Goal: Task Accomplishment & Management: Manage account settings

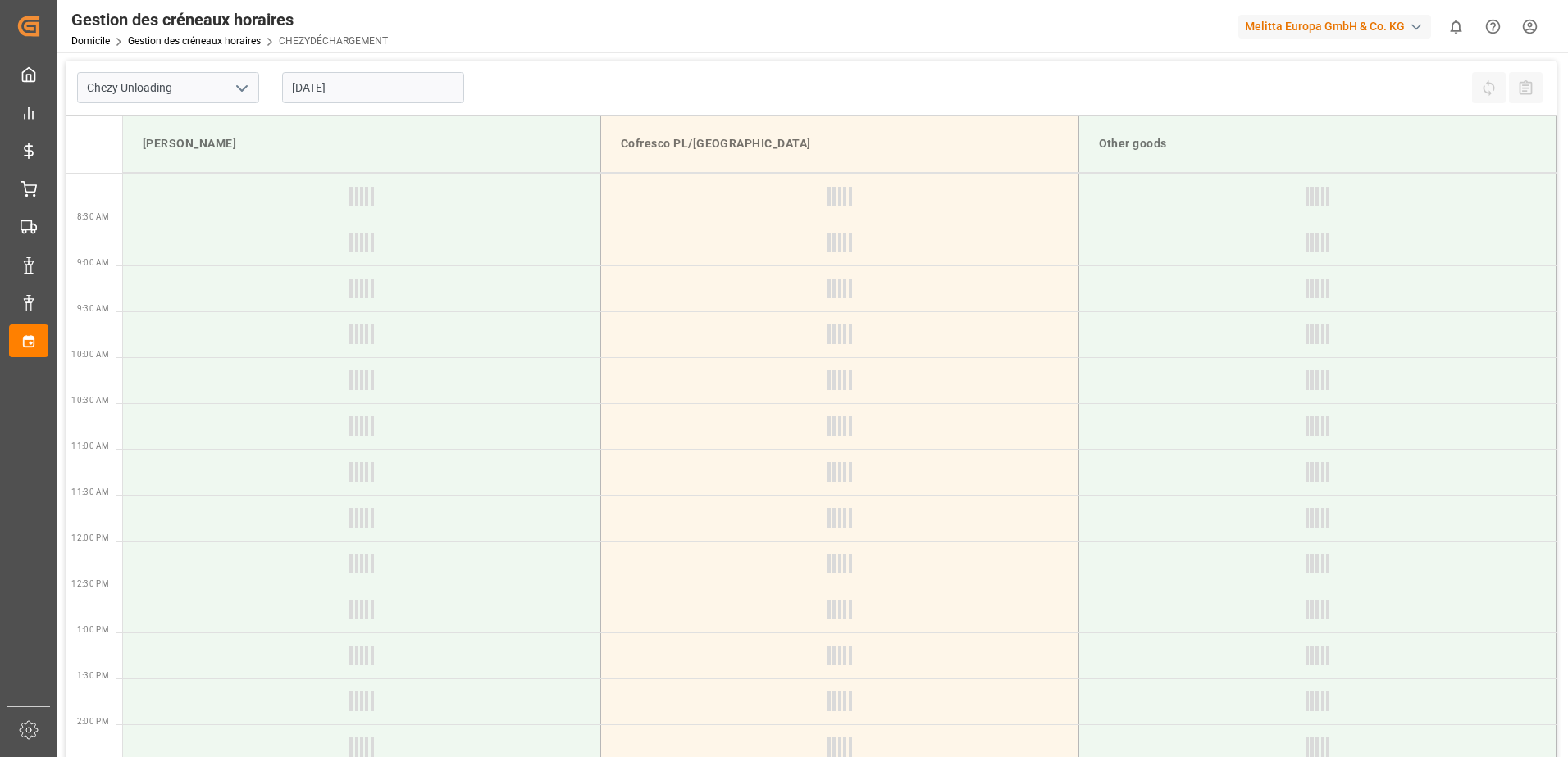
type input "Chezy Unloading"
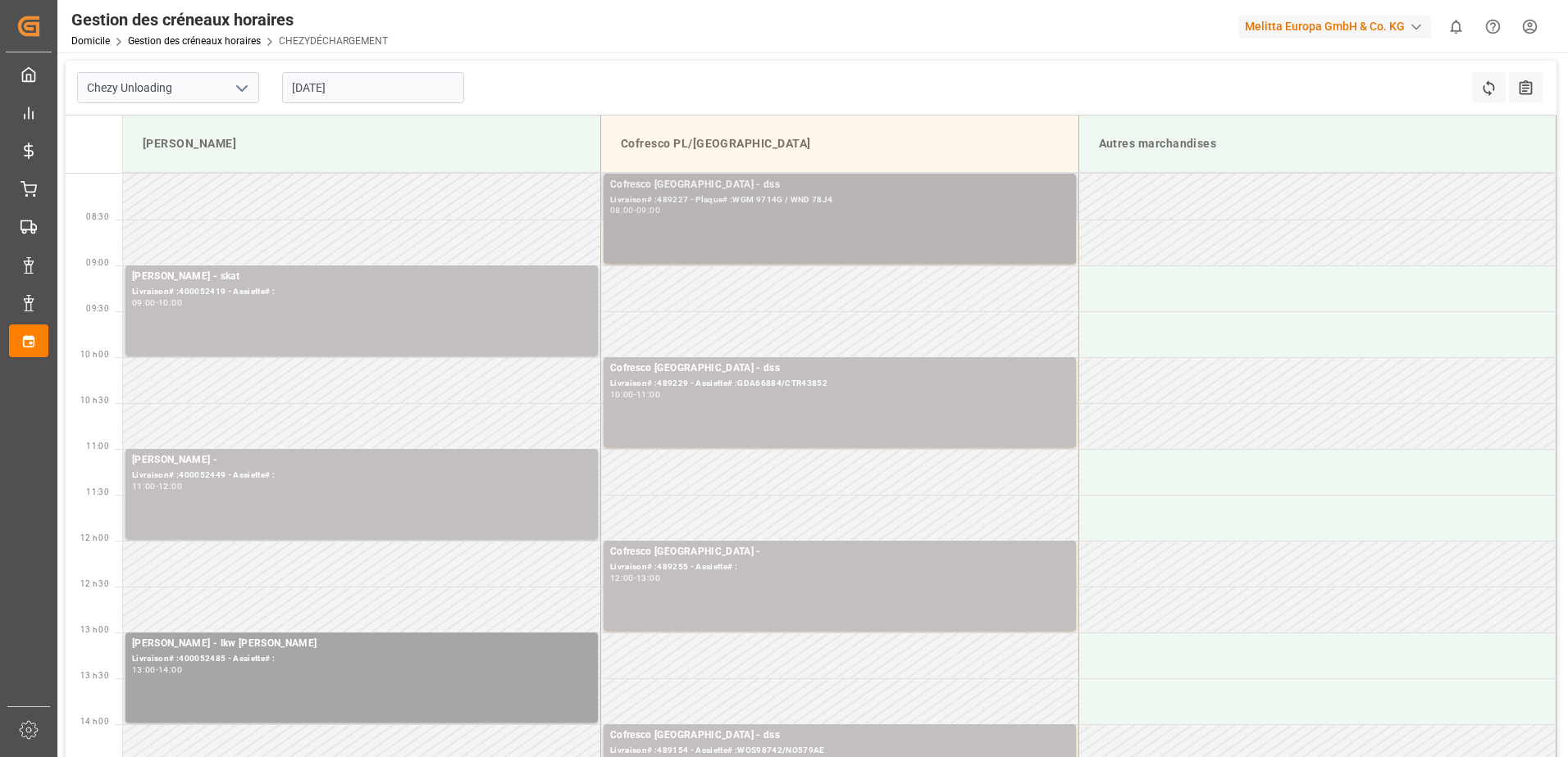
click at [938, 222] on div "Cofresco Pologne - dss Livraison# :489227 - Plaque# :WGM 9714G / WND 78J4 08:00…" at bounding box center [840, 219] width 459 height 84
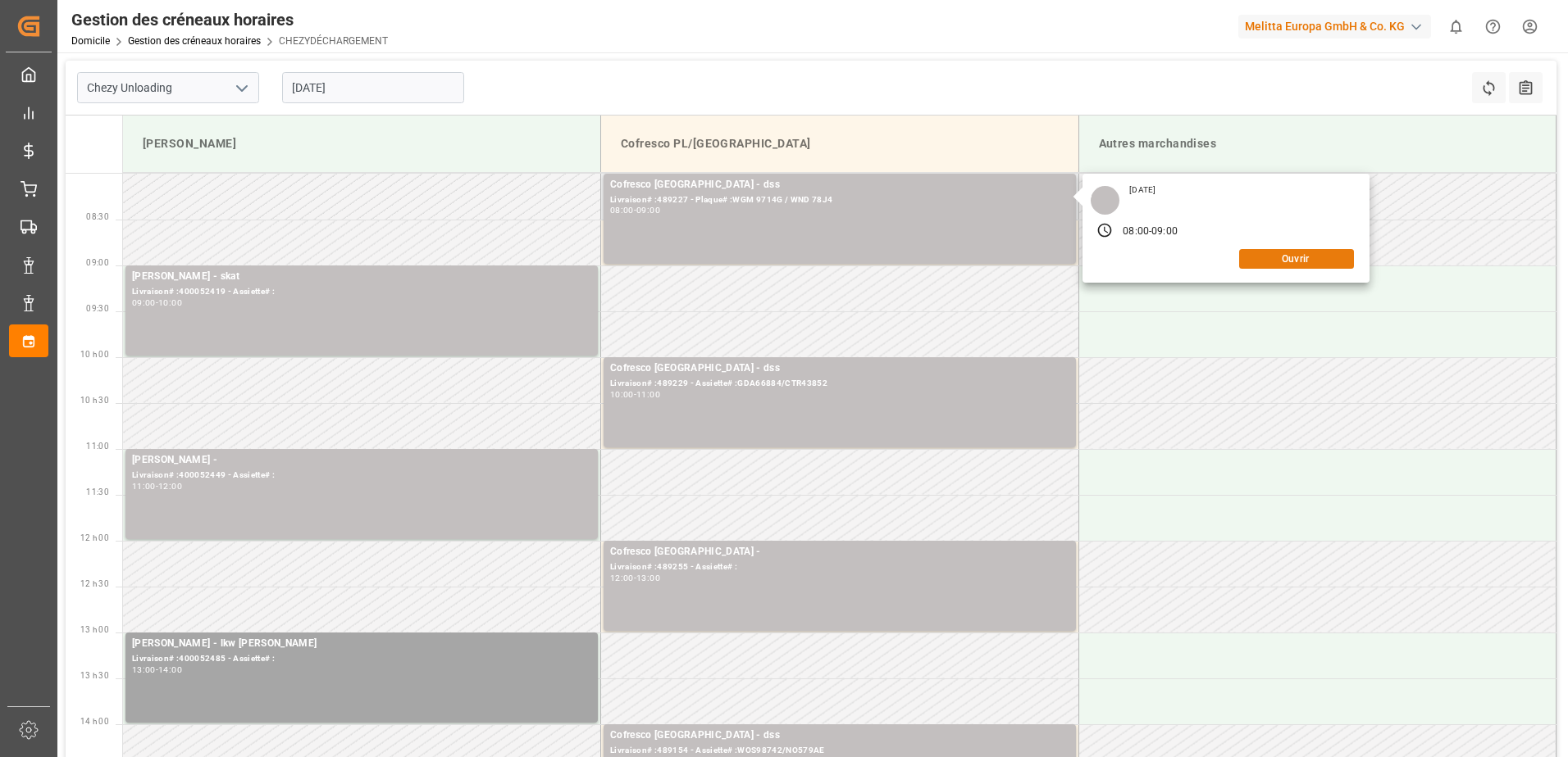
click at [1319, 256] on button "Ouvrir" at bounding box center [1295, 259] width 115 height 20
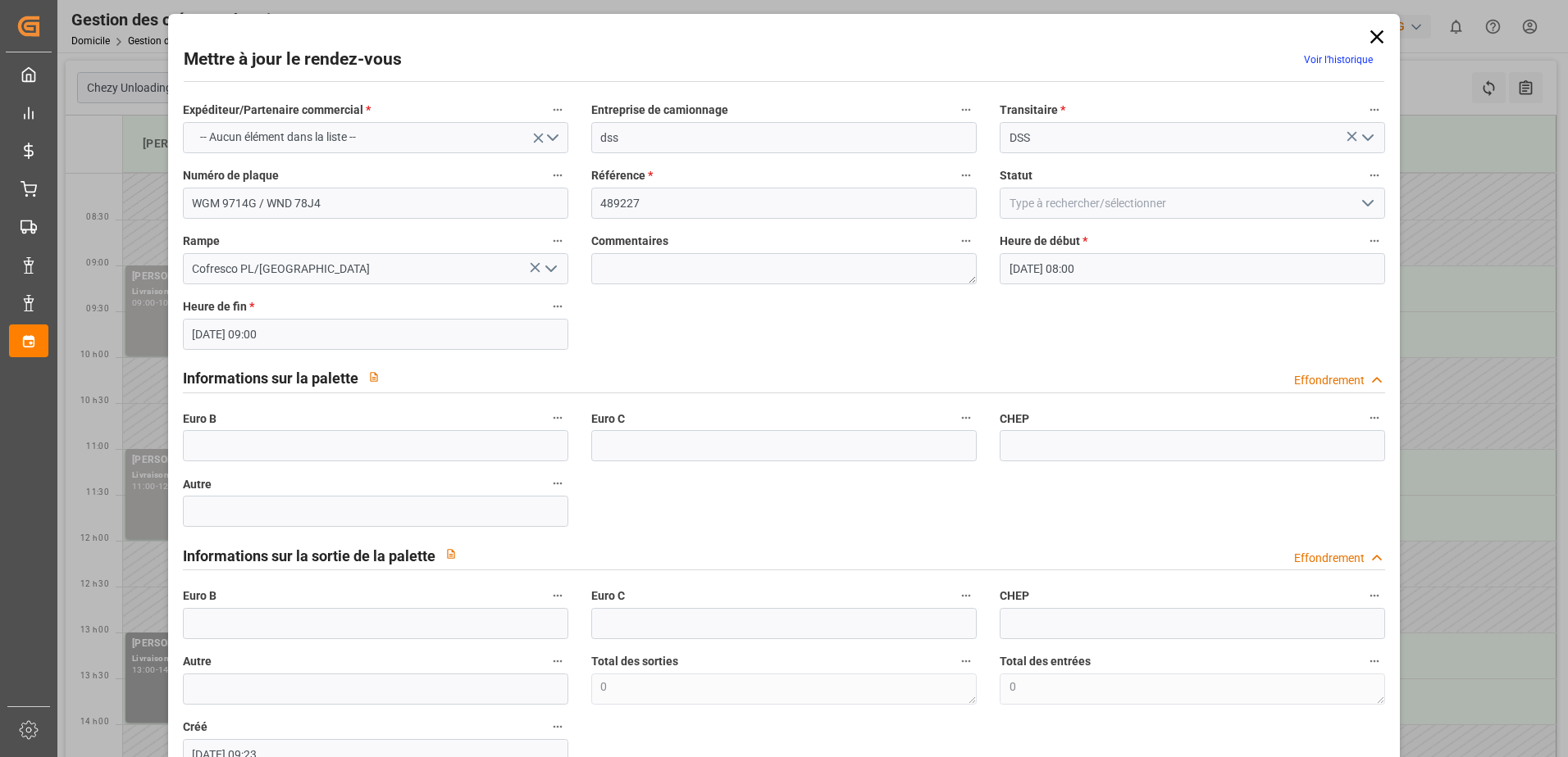
type input "[DATE] 08:00"
type input "[DATE] 09:00"
type input "[DATE] 09:23"
click at [1365, 204] on polyline "Ouvrir le menu" at bounding box center [1368, 204] width 10 height 5
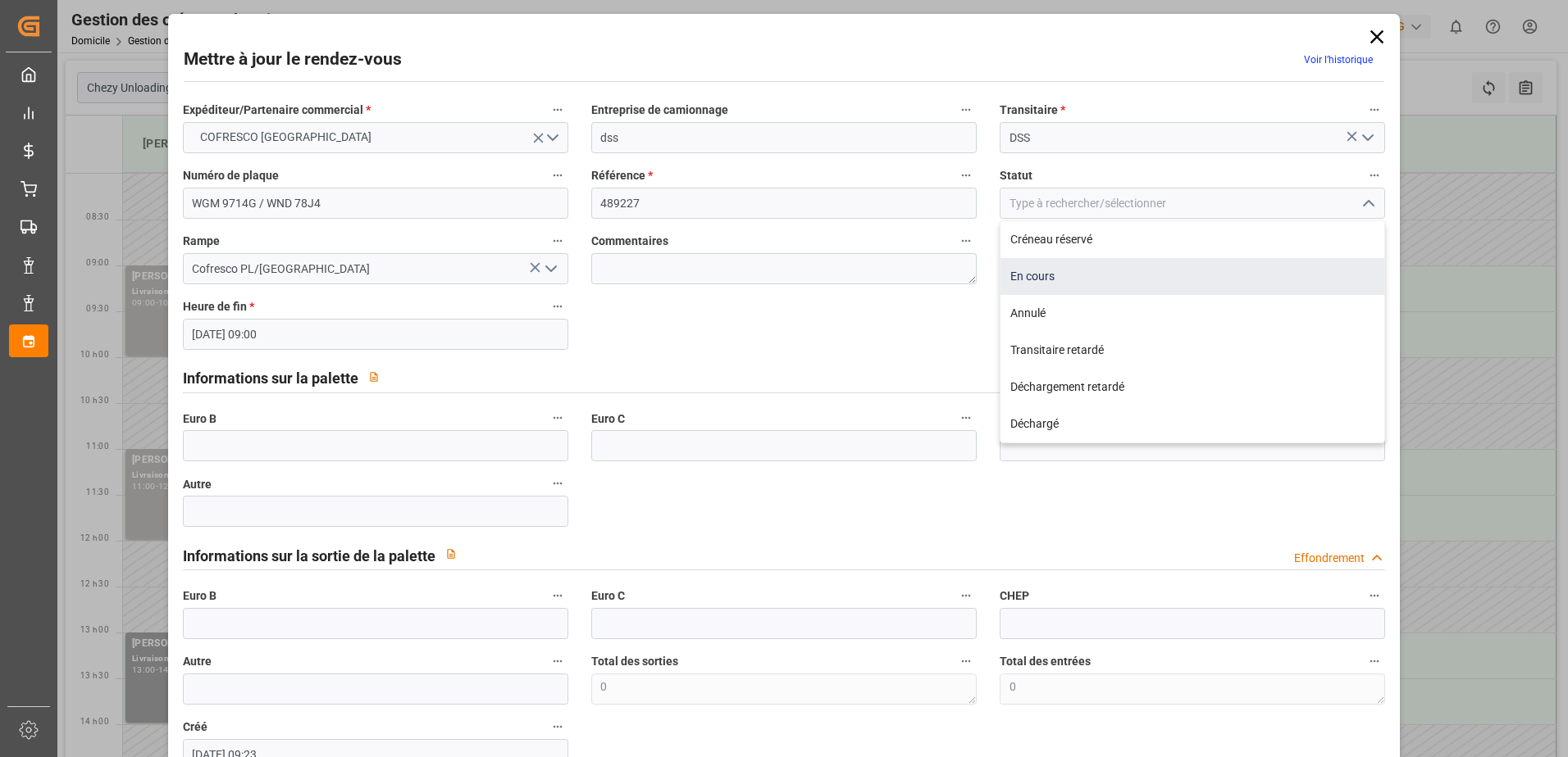
click at [1036, 273] on div "En cours" at bounding box center [1192, 276] width 384 height 36
type input "In Progress"
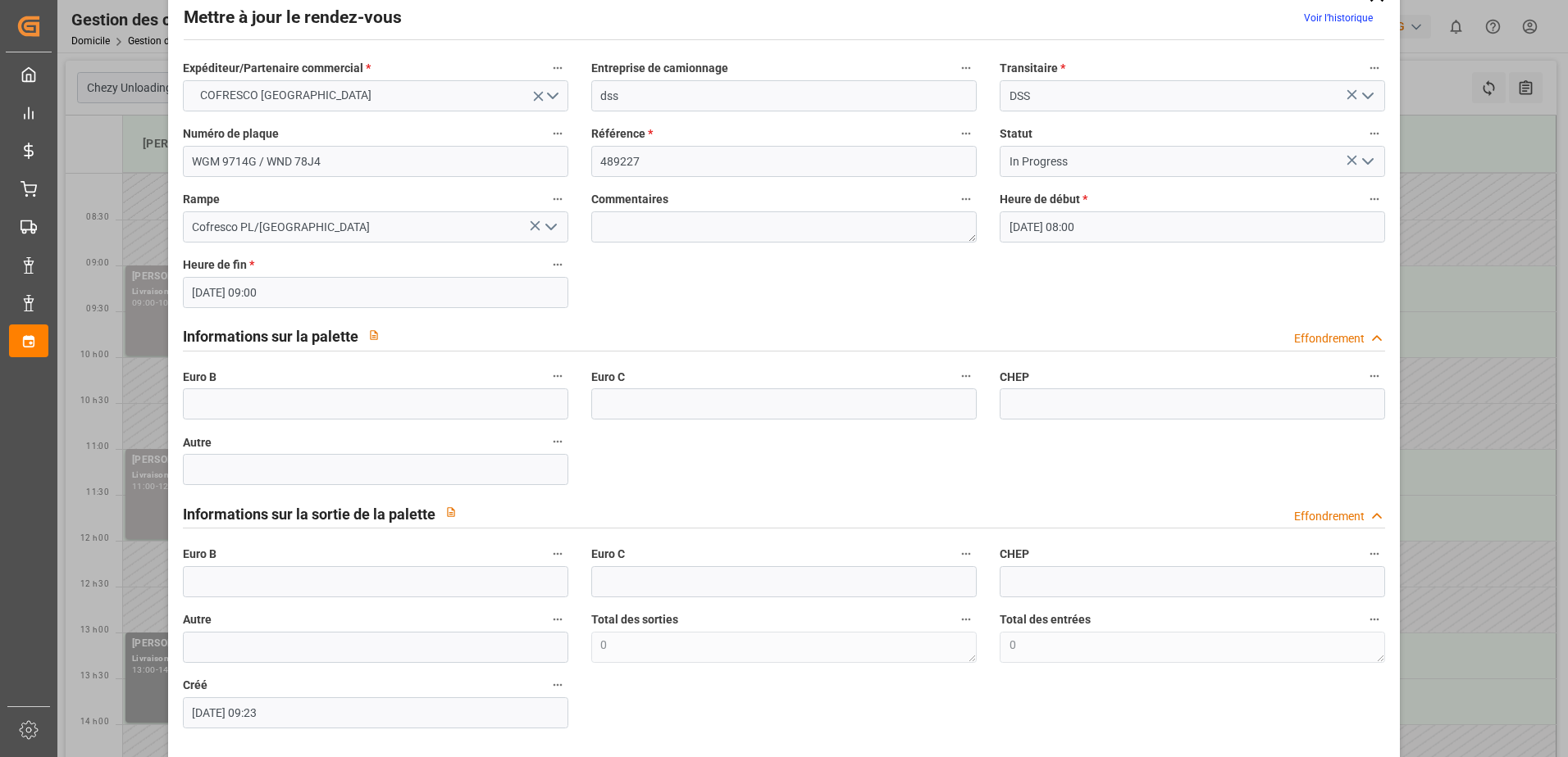
scroll to position [108, 0]
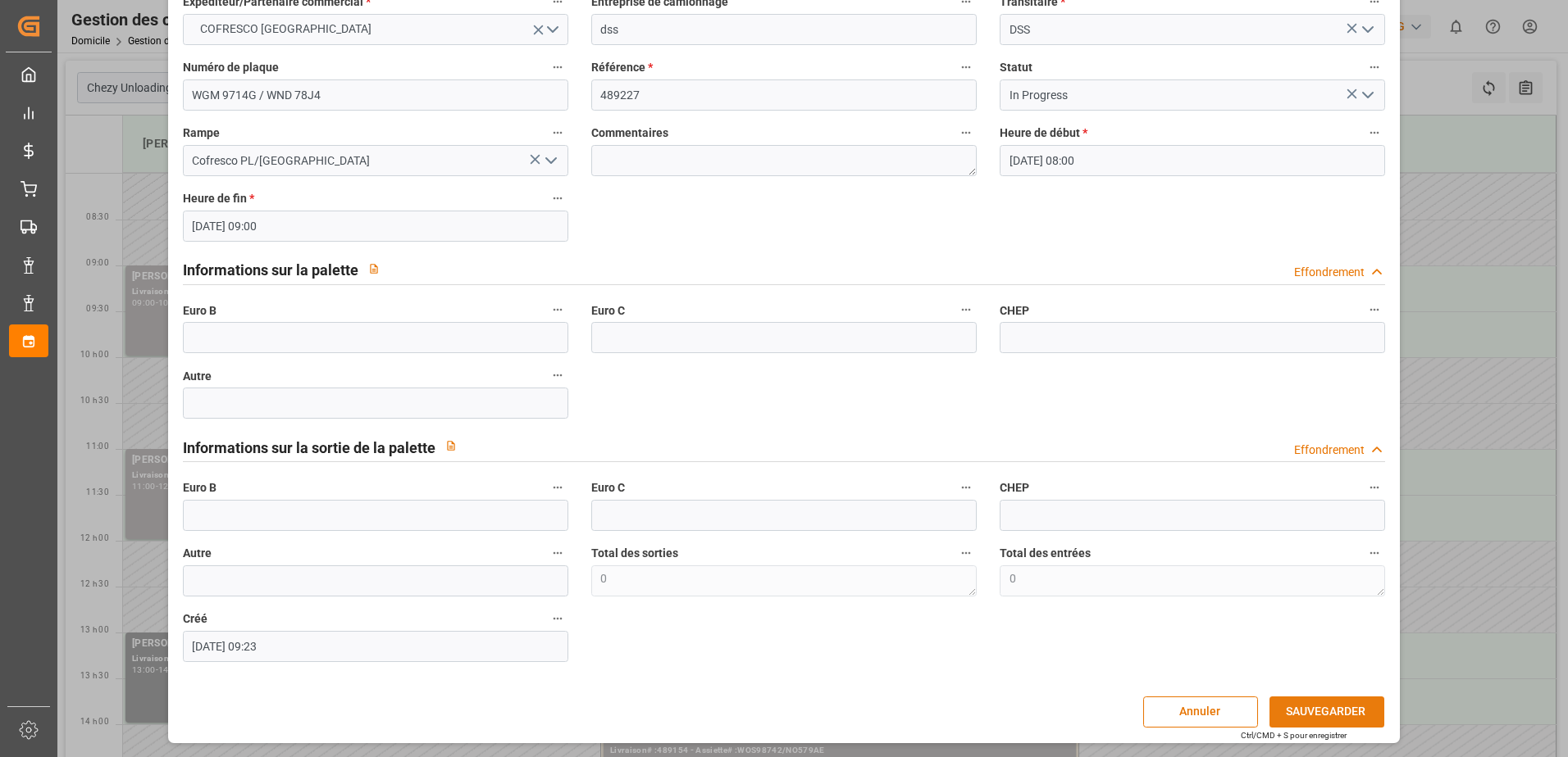
click at [1321, 711] on button "SAUVEGARDER" at bounding box center [1326, 712] width 115 height 31
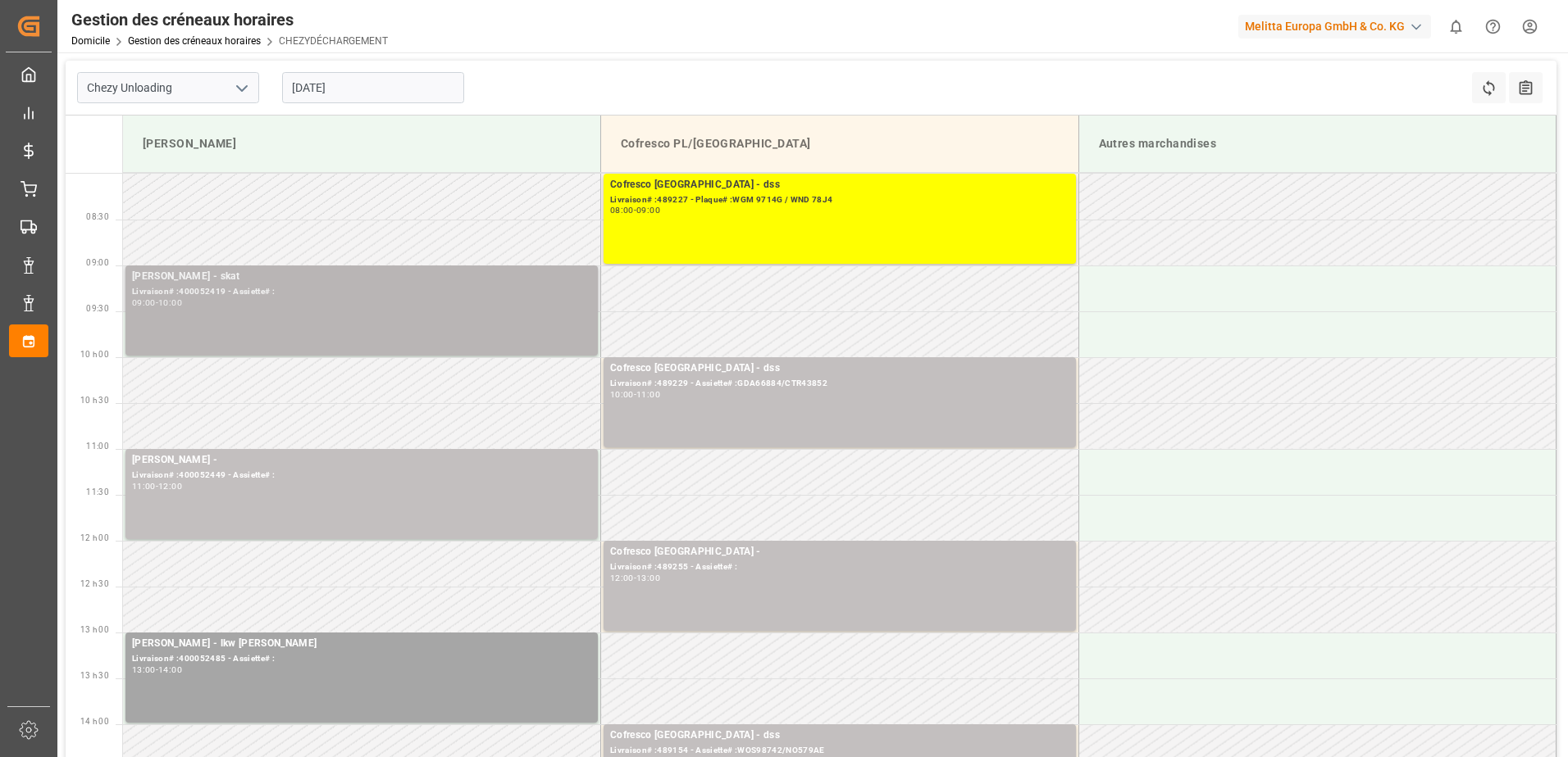
click at [355, 339] on div "[PERSON_NAME] - skat Livraison# :400052419 - Assiette# : 09:00 - 10:00" at bounding box center [361, 311] width 459 height 84
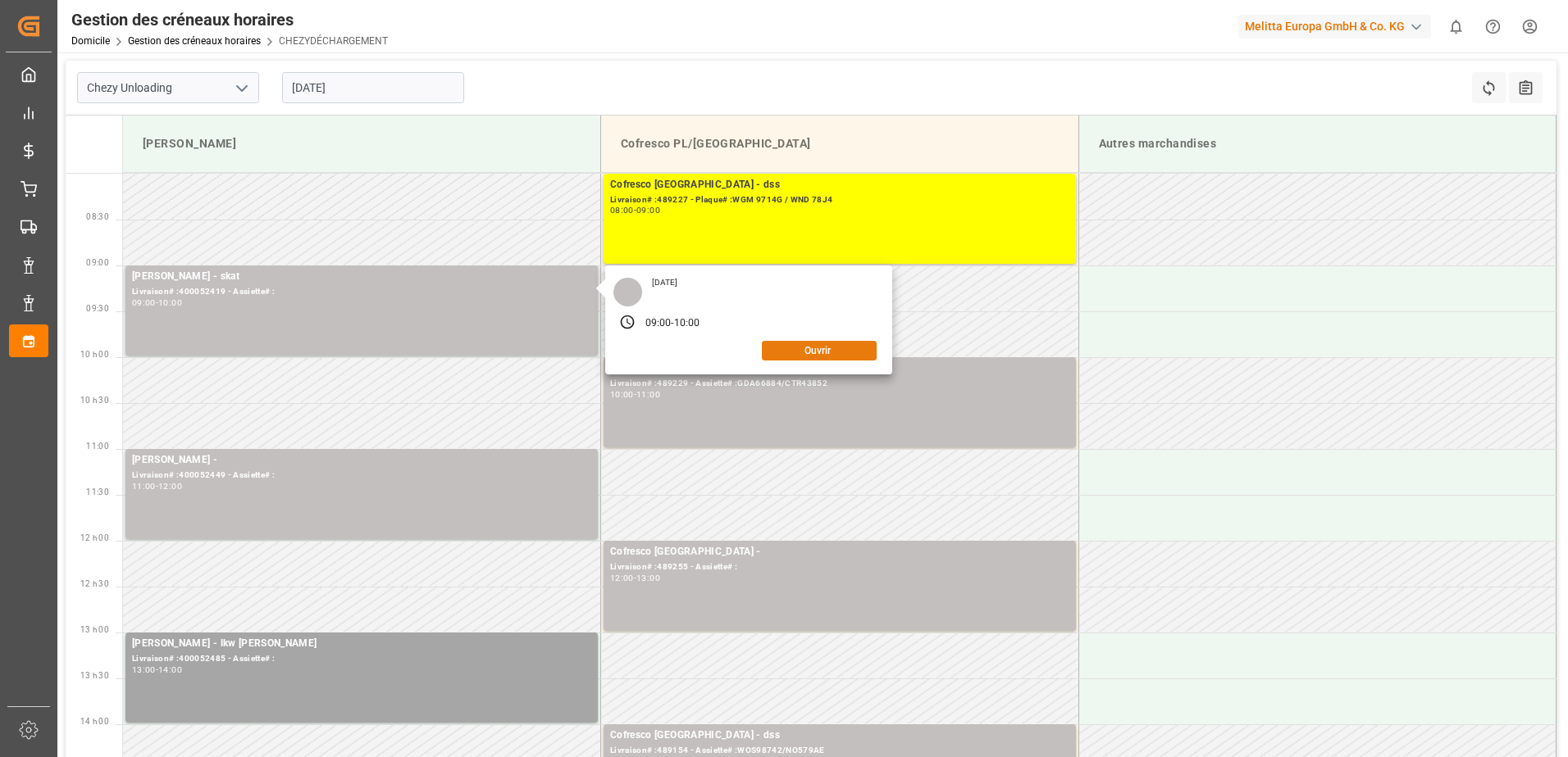
click at [816, 352] on button "Ouvrir" at bounding box center [818, 350] width 115 height 20
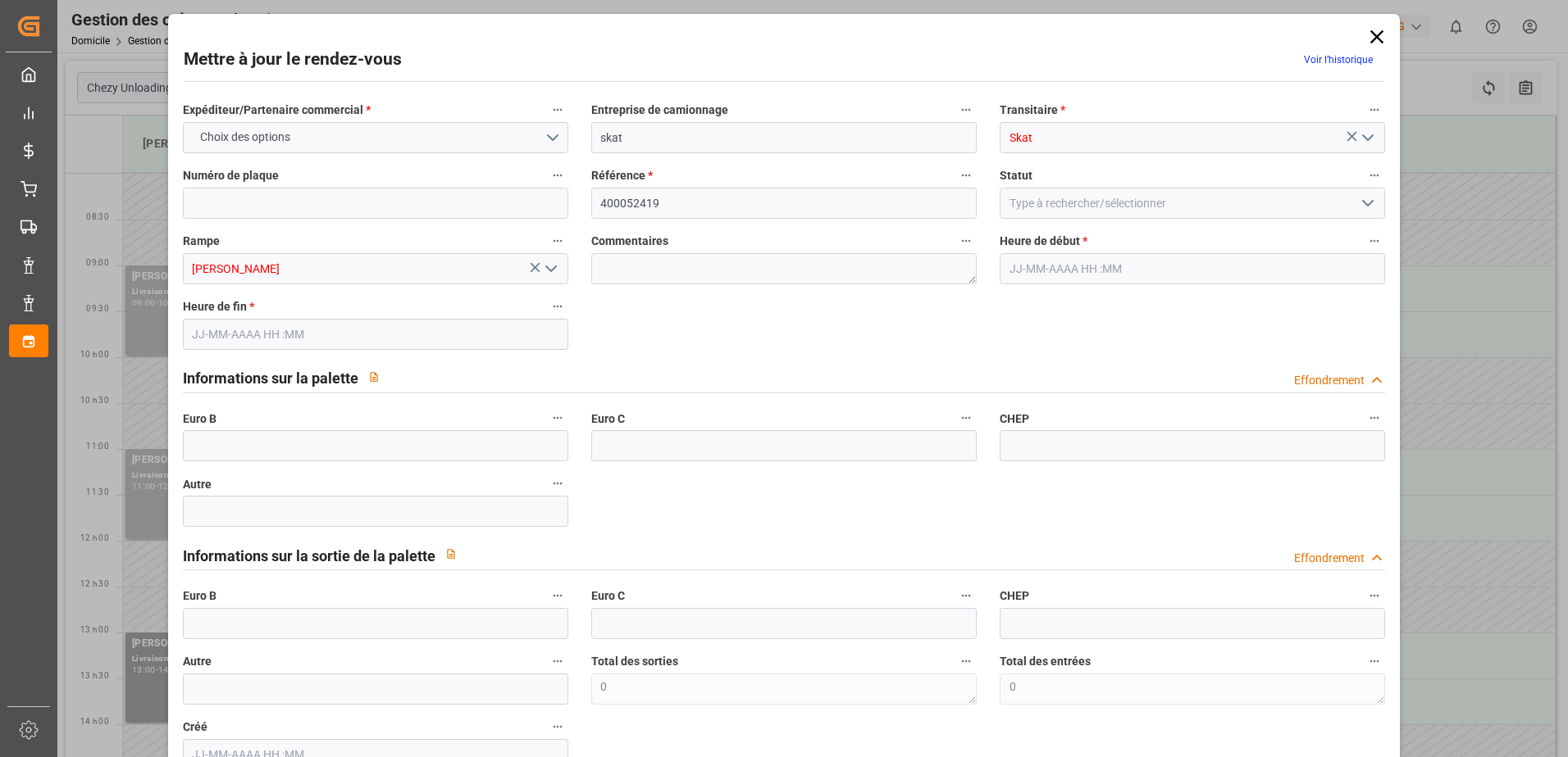
type input "[DATE] 09:00"
type input "[DATE] 10:00"
type input "[DATE] 09:50"
drag, startPoint x: 1374, startPoint y: 208, endPoint x: 1363, endPoint y: 211, distance: 11.4
click at [1371, 209] on div at bounding box center [1192, 203] width 385 height 31
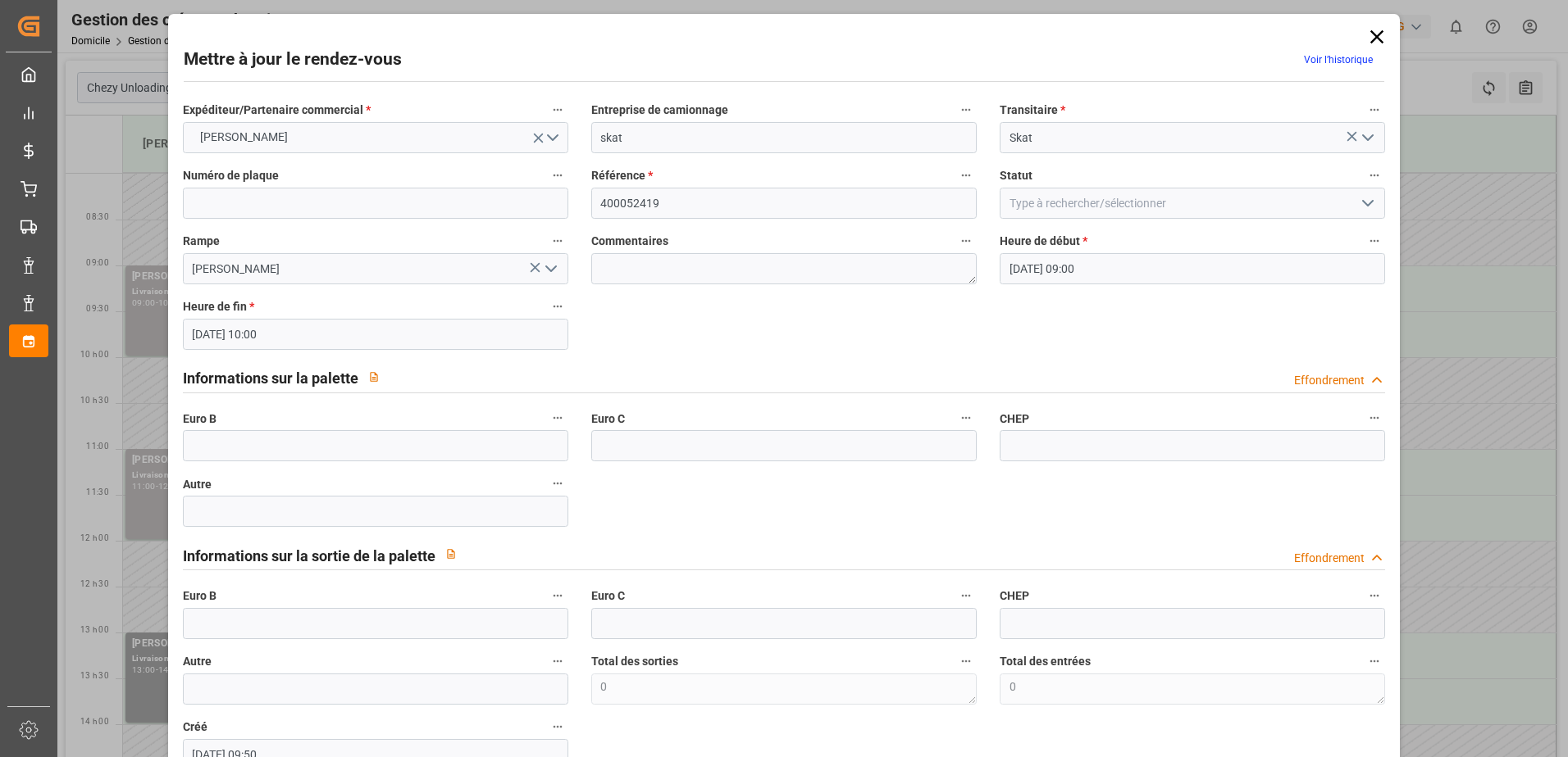
click at [1370, 204] on icon "Ouvrir le menu" at bounding box center [1367, 203] width 20 height 20
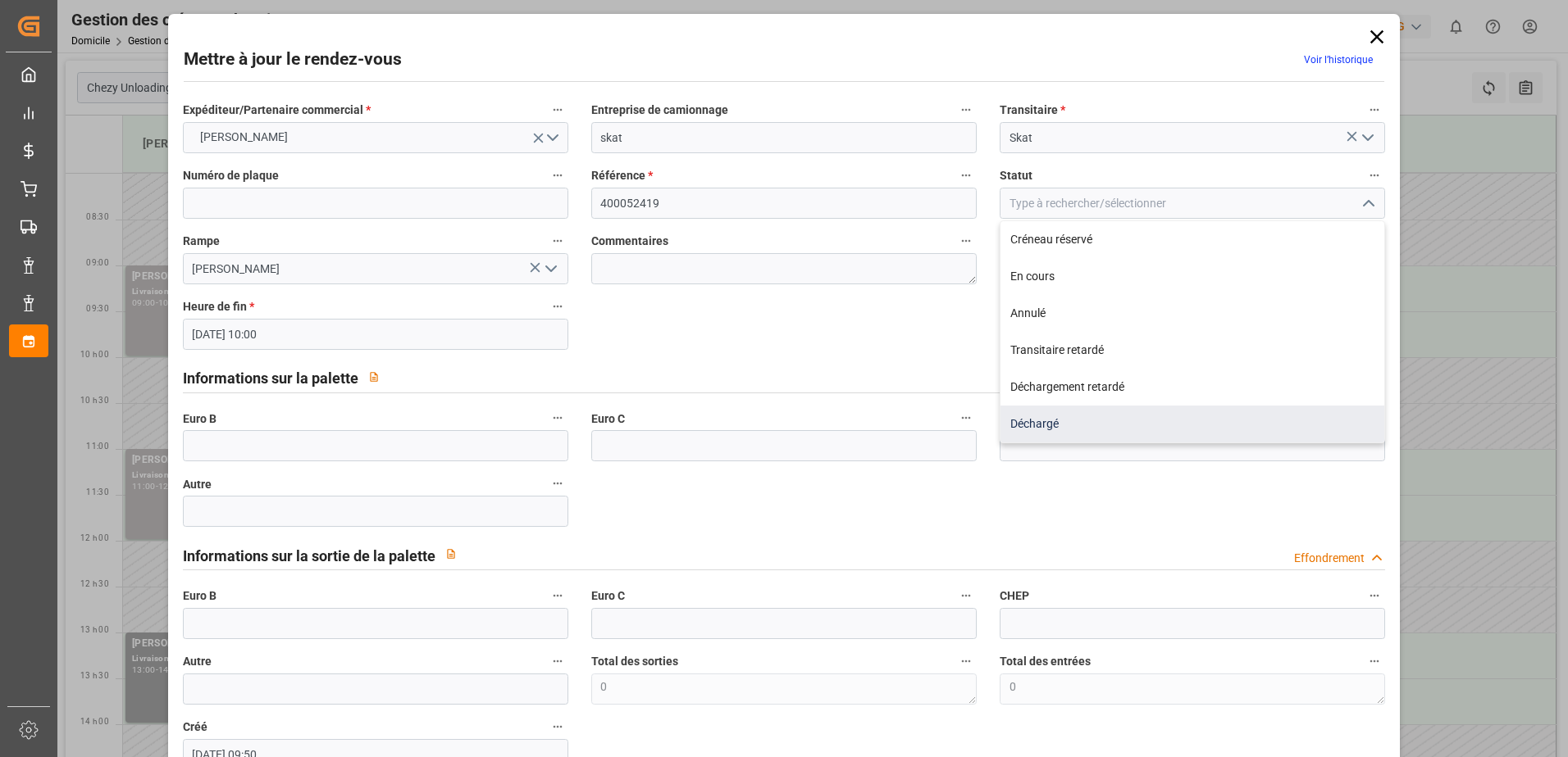
click at [1061, 423] on div "Déchargé" at bounding box center [1192, 423] width 384 height 36
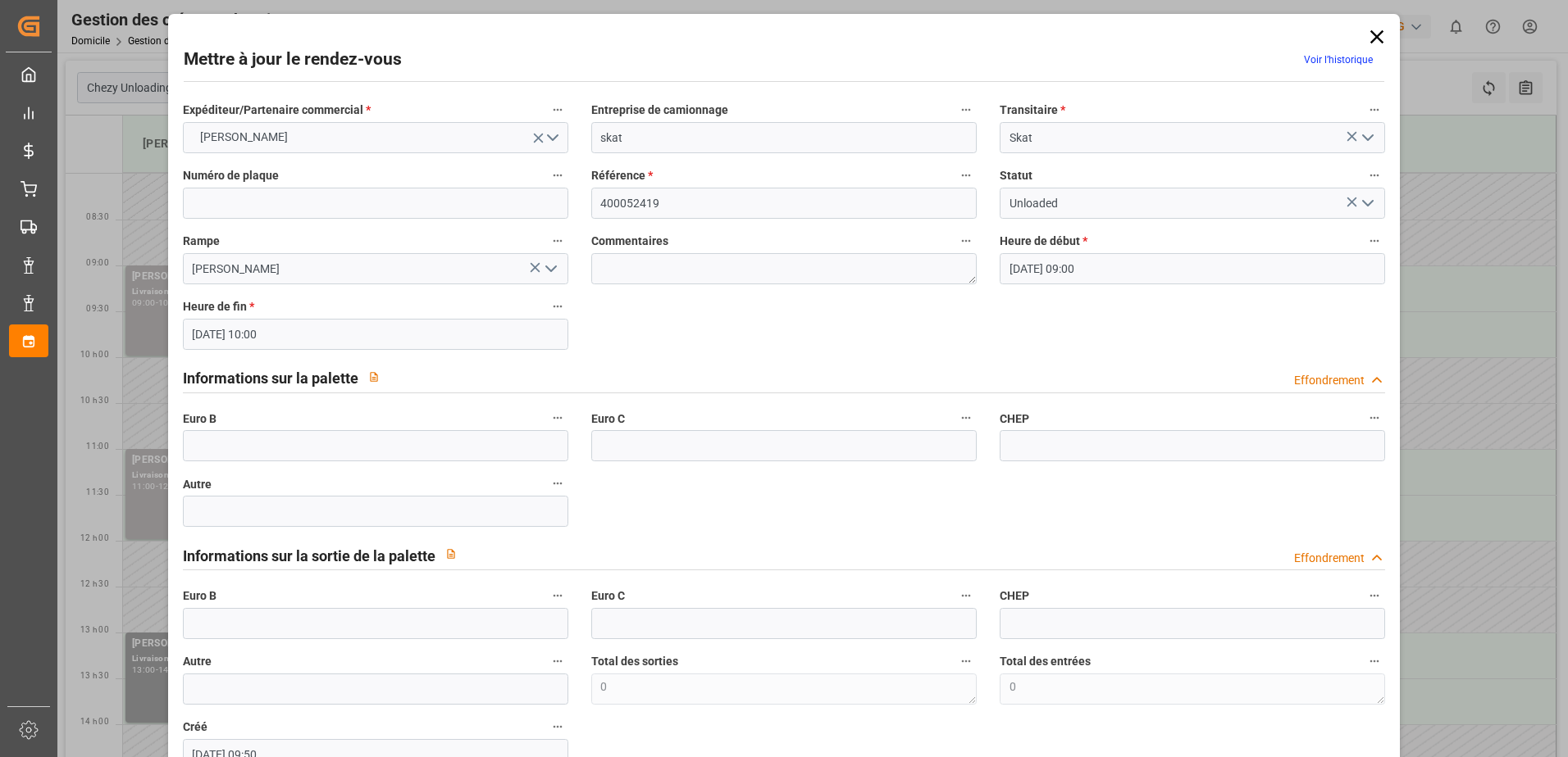
click at [1368, 204] on icon "Ouvrir le menu" at bounding box center [1367, 203] width 20 height 20
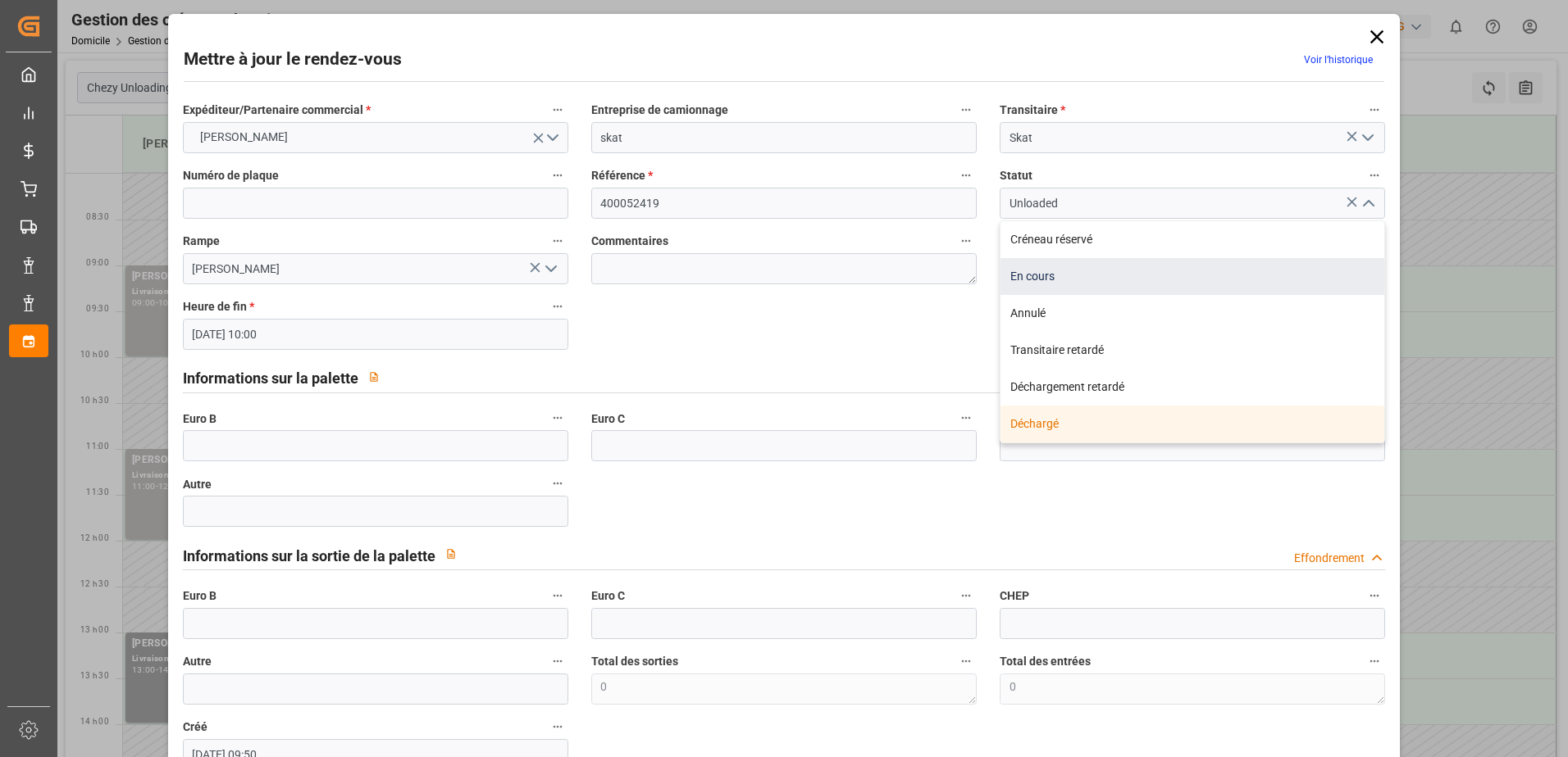
click at [1060, 280] on div "En cours" at bounding box center [1192, 276] width 384 height 36
type input "In Progress"
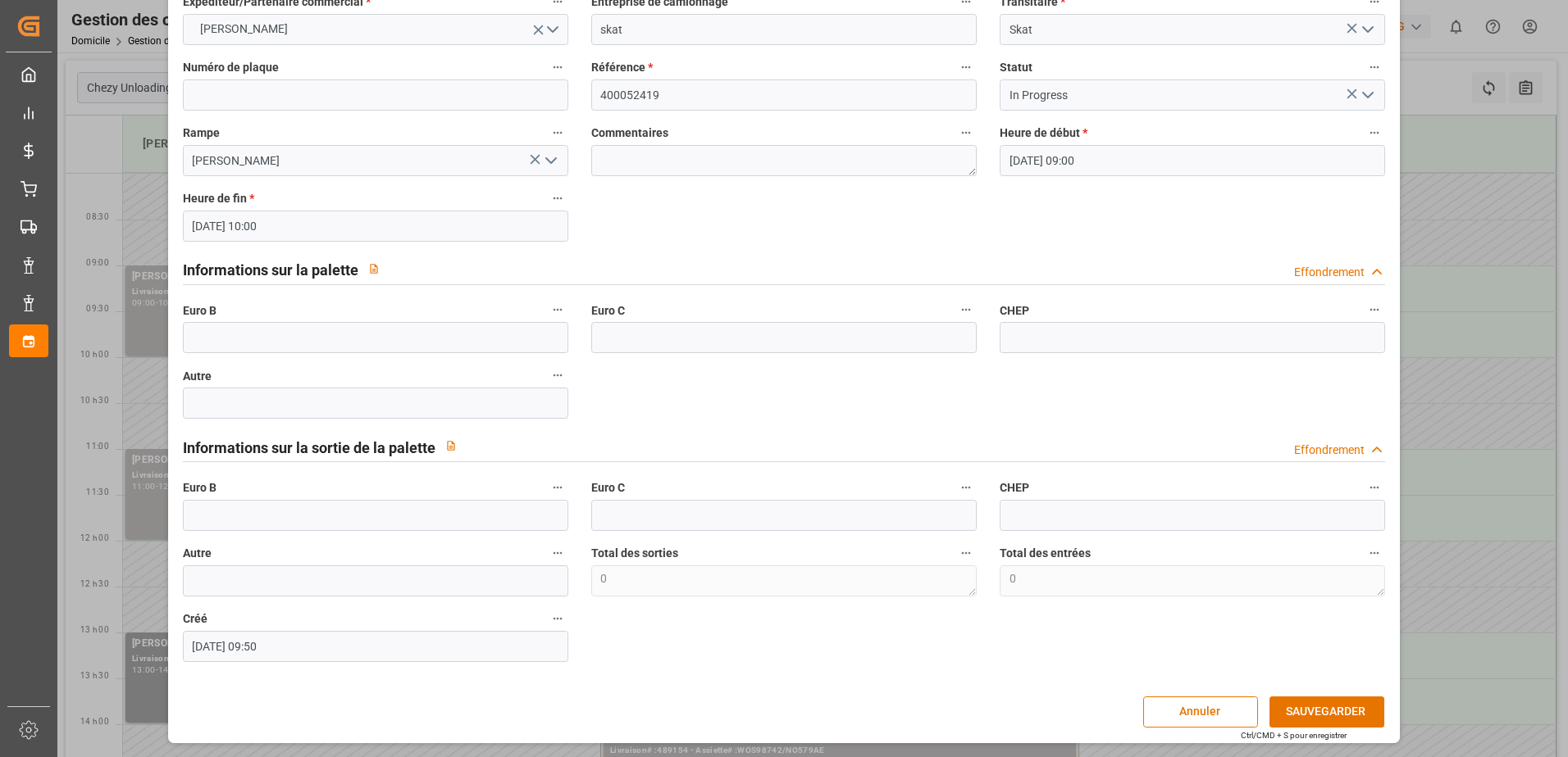
drag, startPoint x: 1309, startPoint y: 717, endPoint x: 1318, endPoint y: 693, distance: 25.6
click at [1317, 703] on button "SAUVEGARDER" at bounding box center [1326, 712] width 115 height 31
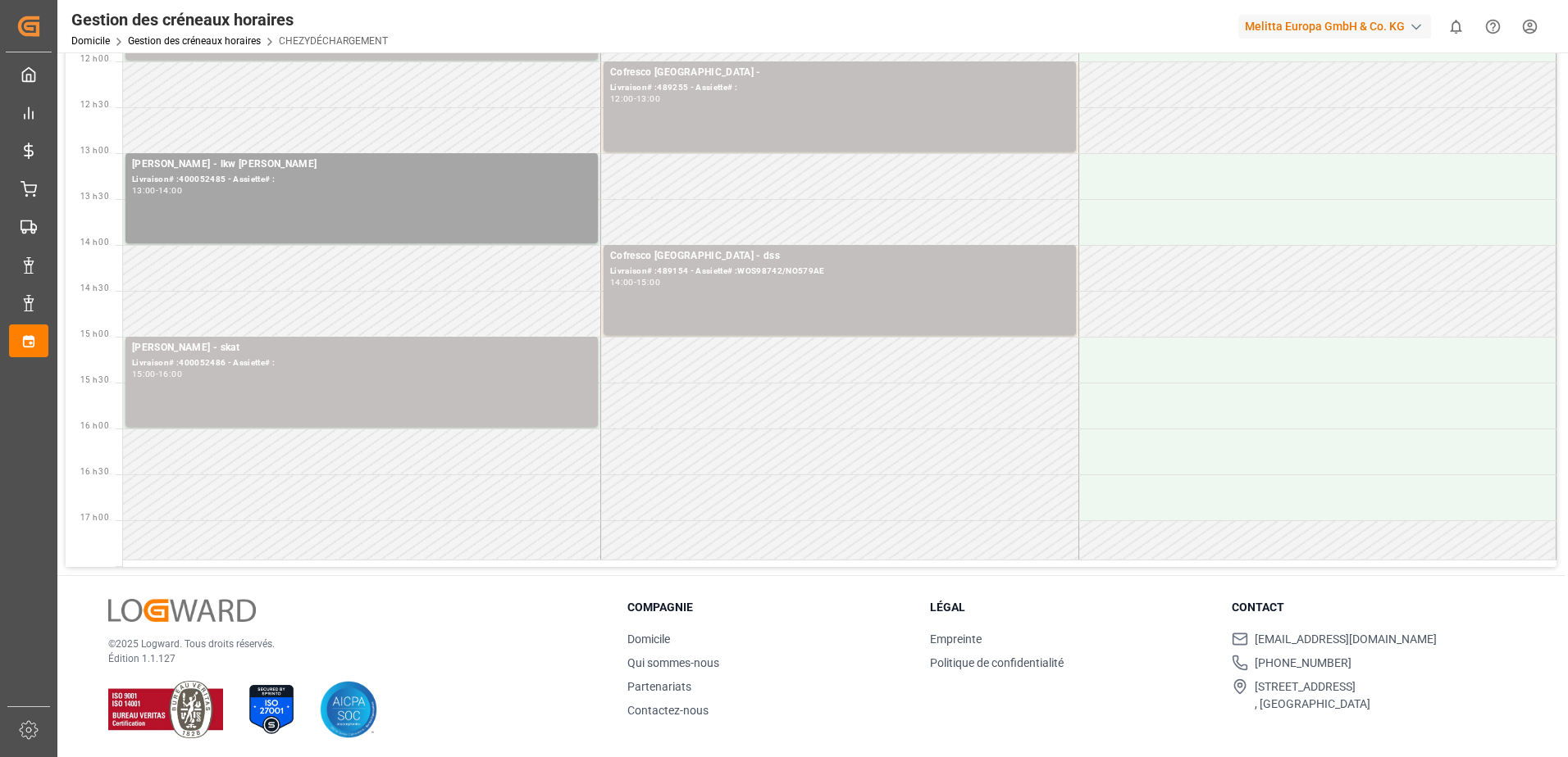
scroll to position [484, 0]
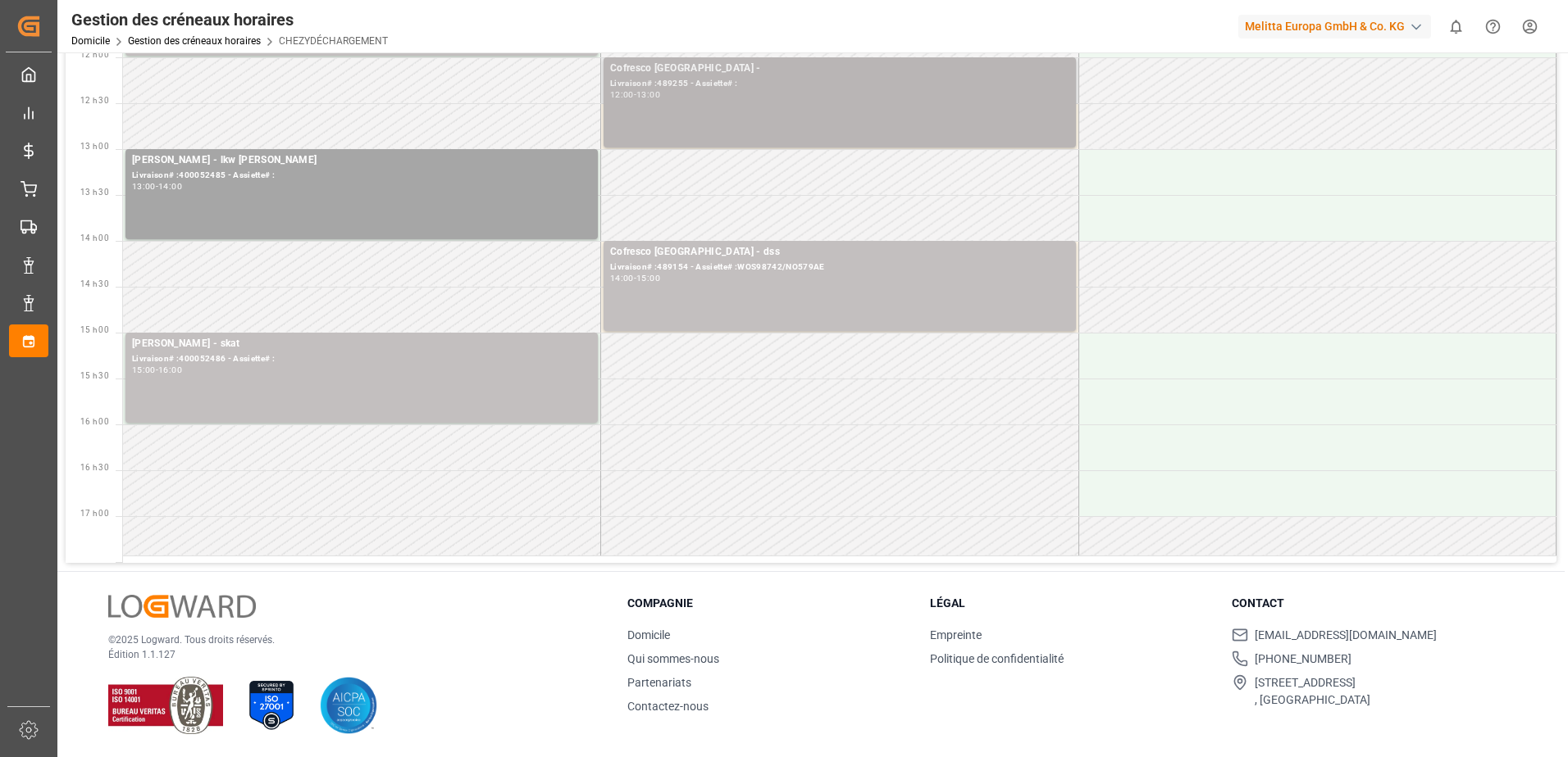
click at [904, 111] on div "Cofresco Pologne - Livraison# :489255 - Assiette# : 12:00 - 13:00" at bounding box center [840, 102] width 459 height 84
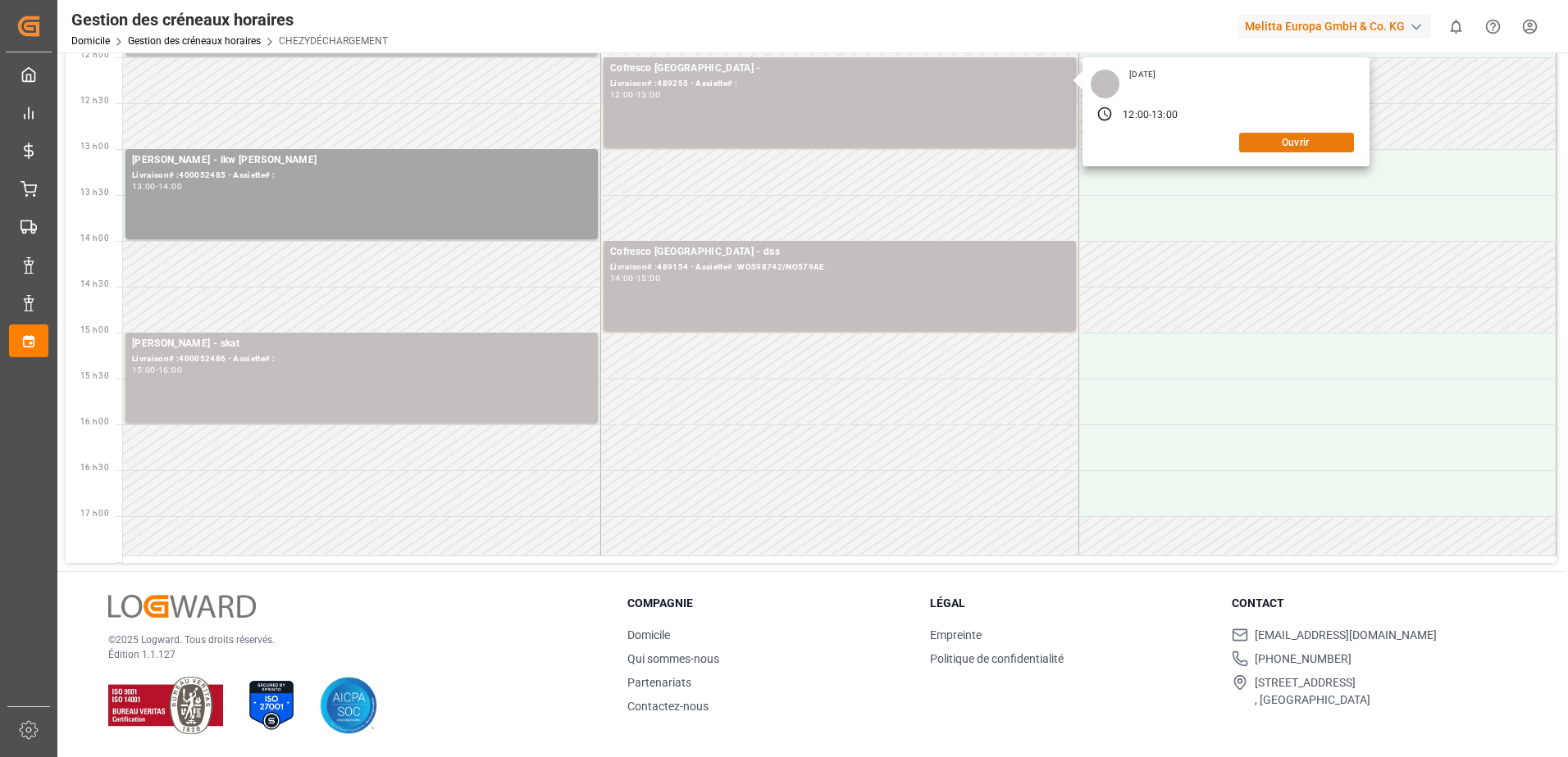
click at [1312, 147] on button "Ouvrir" at bounding box center [1295, 142] width 115 height 20
